Goal: Task Accomplishment & Management: Manage account settings

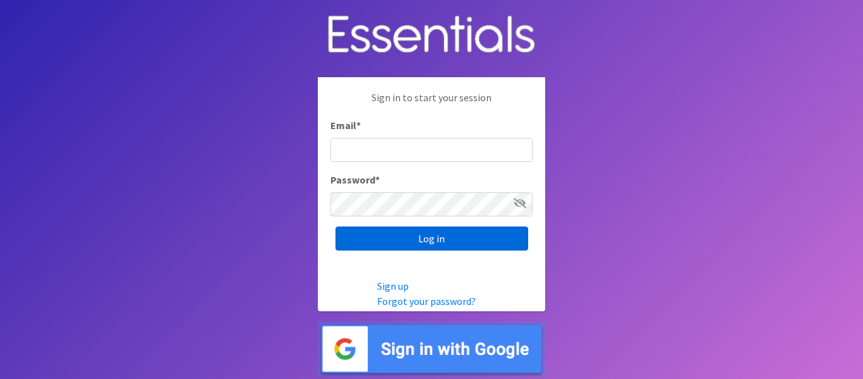
type input "info@marylanddiaperbank.org"
click at [377, 238] on input "Log in" at bounding box center [432, 238] width 193 height 24
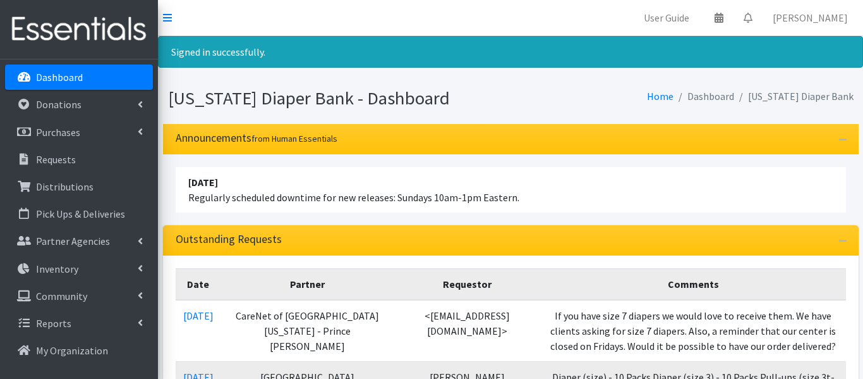
click at [377, 238] on div "Outstanding Requests" at bounding box center [511, 240] width 696 height 30
click at [107, 181] on link "Distributions" at bounding box center [79, 186] width 148 height 25
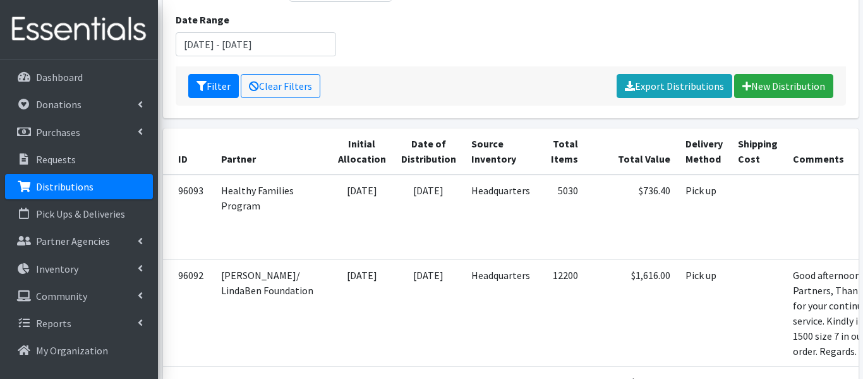
scroll to position [188, 0]
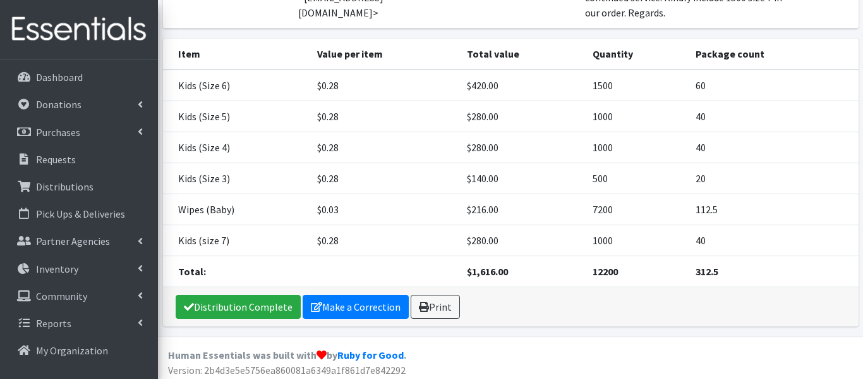
scroll to position [188, 0]
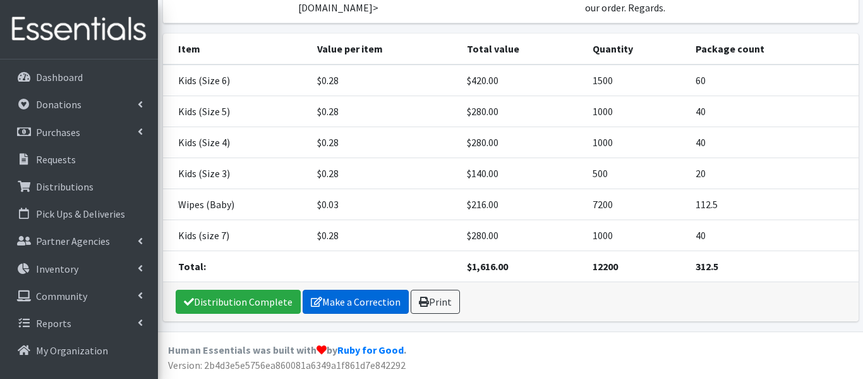
click at [322, 298] on link "Make a Correction" at bounding box center [356, 302] width 106 height 24
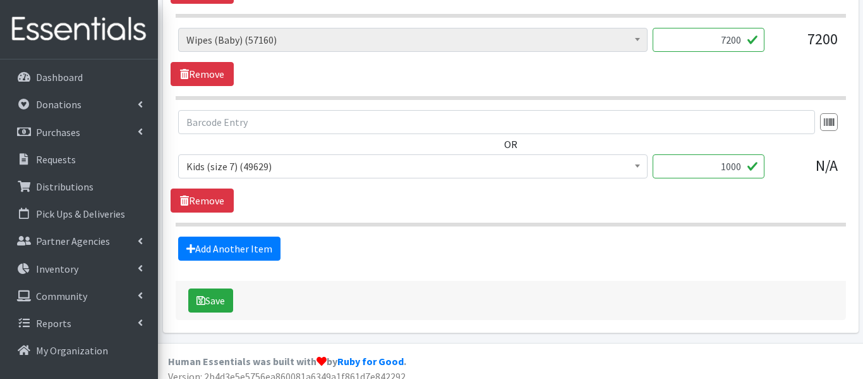
scroll to position [940, 0]
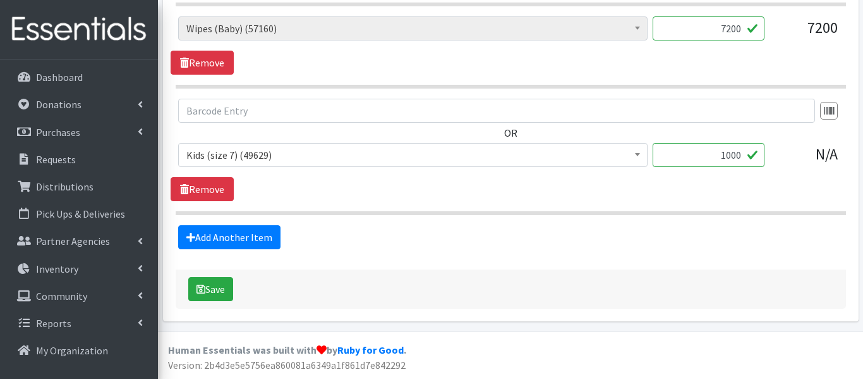
click at [537, 272] on div "Save" at bounding box center [511, 288] width 671 height 39
click at [731, 154] on input "1000" at bounding box center [709, 155] width 112 height 24
type input "1500"
click at [203, 280] on button "Save" at bounding box center [210, 289] width 45 height 24
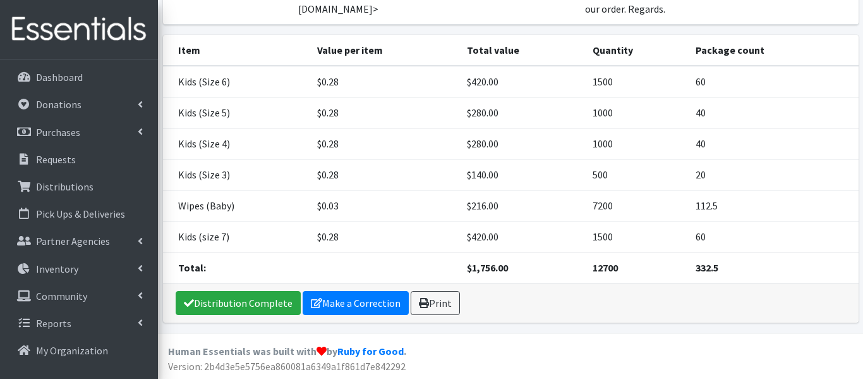
scroll to position [230, 0]
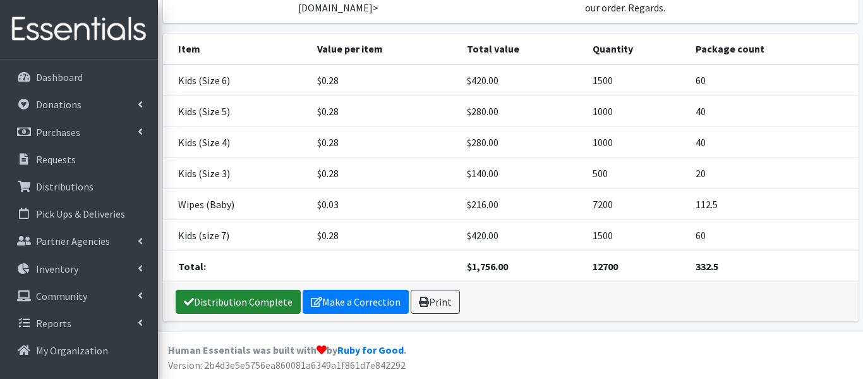
click at [215, 300] on link "Distribution Complete" at bounding box center [238, 302] width 125 height 24
